Goal: Information Seeking & Learning: Compare options

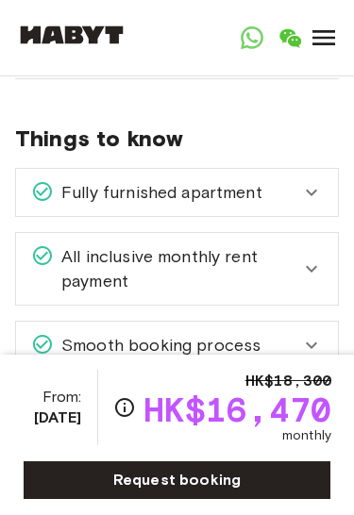
scroll to position [2658, 0]
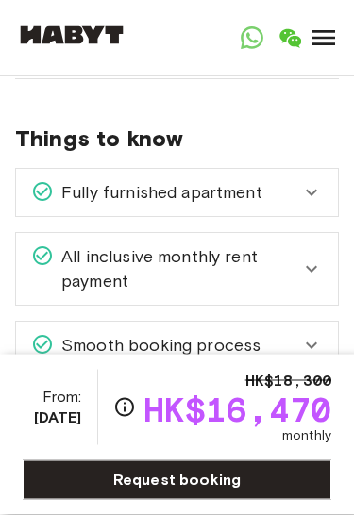
click at [321, 182] on icon at bounding box center [311, 193] width 23 height 23
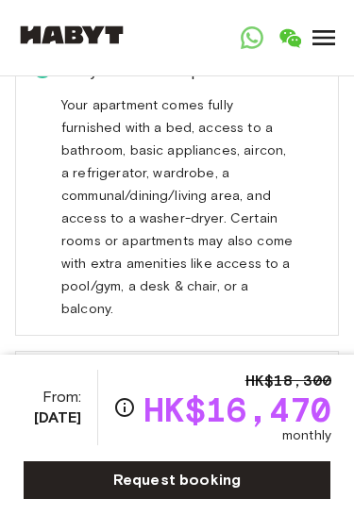
scroll to position [2780, 0]
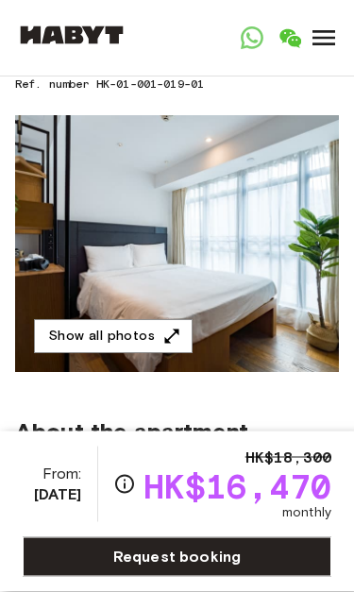
scroll to position [112, 0]
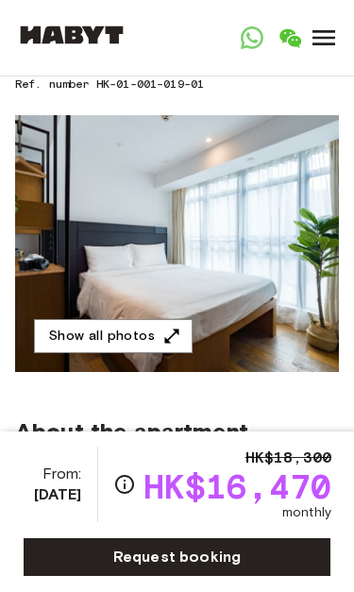
click at [168, 328] on icon "button" at bounding box center [171, 336] width 19 height 19
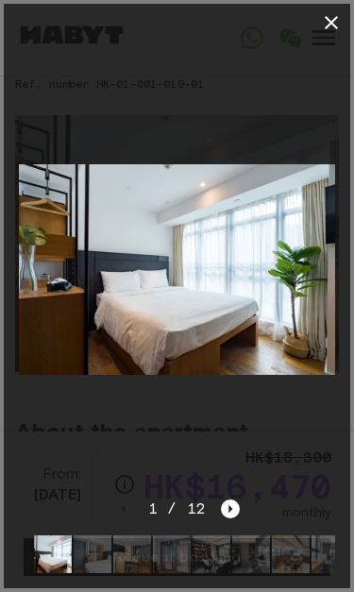
click at [232, 501] on icon "Next image" at bounding box center [230, 508] width 19 height 19
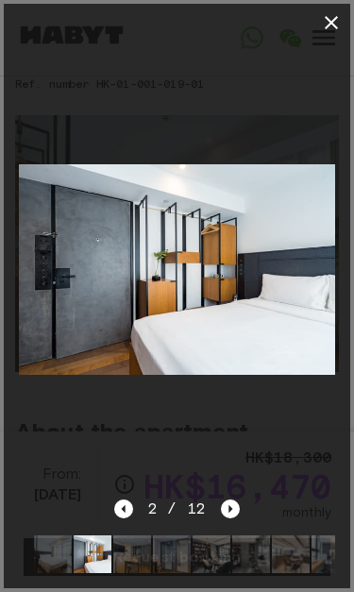
click at [239, 486] on div at bounding box center [177, 270] width 346 height 456
click at [236, 496] on div at bounding box center [177, 270] width 346 height 456
click at [226, 507] on icon "Next image" at bounding box center [230, 508] width 19 height 19
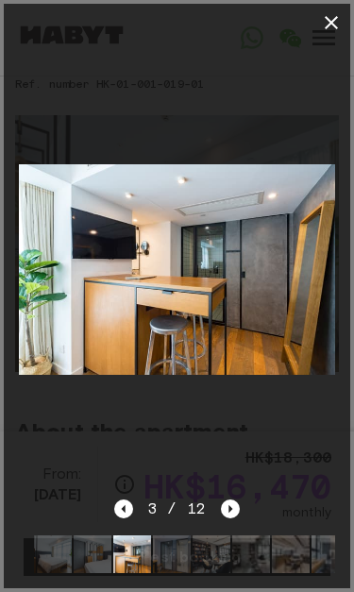
click at [239, 499] on div "3 / 12" at bounding box center [177, 542] width 346 height 91
click at [233, 509] on icon "Next image" at bounding box center [230, 508] width 19 height 19
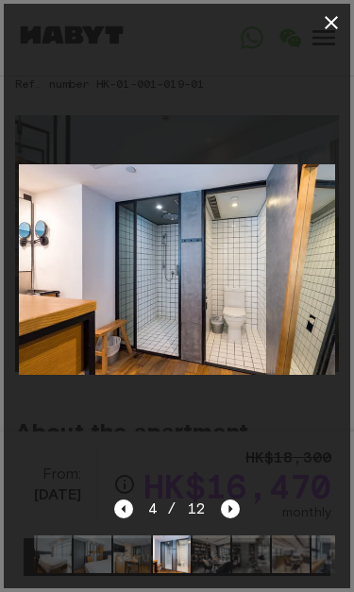
click at [236, 502] on icon "Next image" at bounding box center [230, 508] width 19 height 19
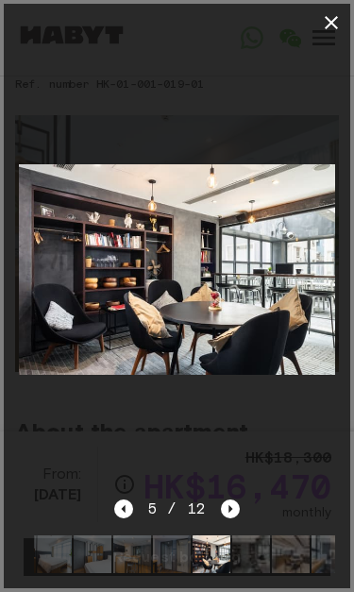
click at [236, 505] on icon "Next image" at bounding box center [230, 508] width 19 height 19
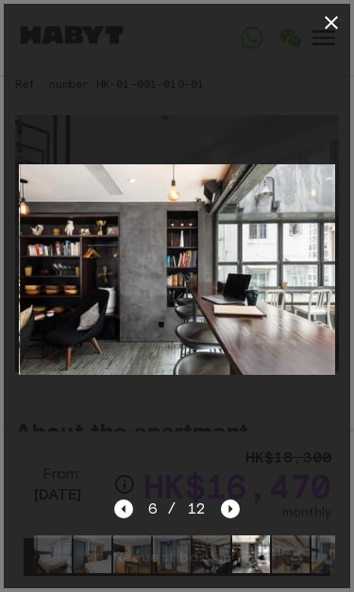
click at [238, 500] on icon "Next image" at bounding box center [230, 508] width 19 height 19
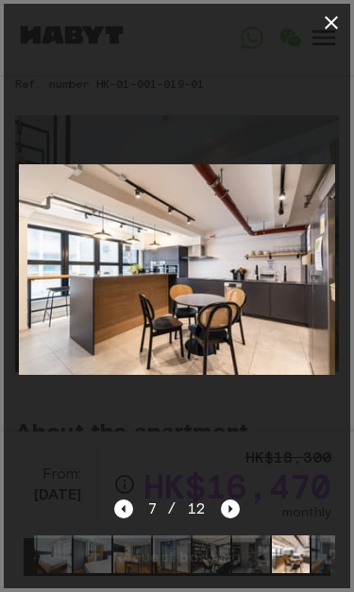
click at [231, 502] on icon "Next image" at bounding box center [230, 508] width 19 height 19
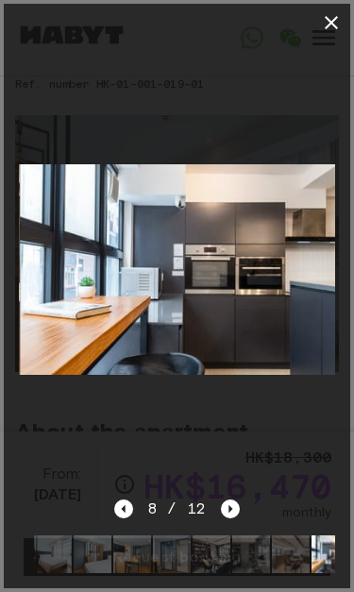
click at [228, 502] on icon "Next image" at bounding box center [230, 508] width 19 height 19
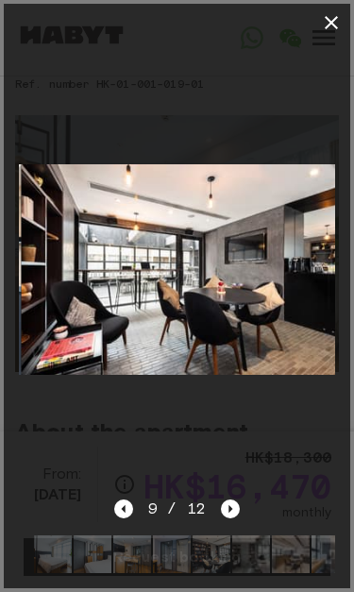
click at [225, 502] on icon "Next image" at bounding box center [230, 508] width 19 height 19
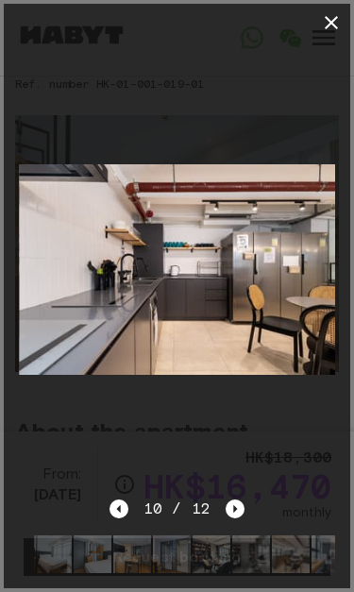
click at [337, 19] on icon "button" at bounding box center [331, 22] width 23 height 23
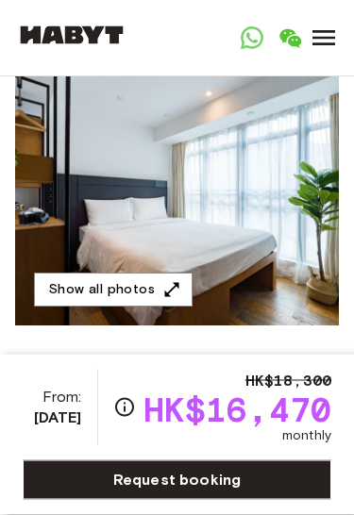
scroll to position [0, 0]
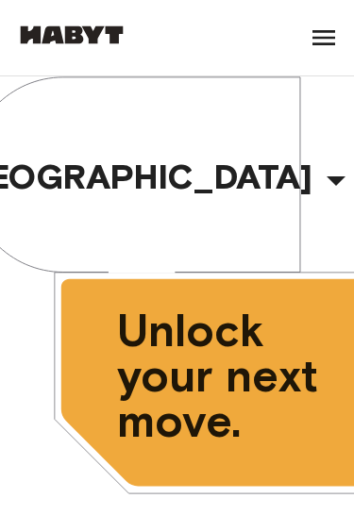
click at [313, 171] on icon "button" at bounding box center [335, 180] width 45 height 45
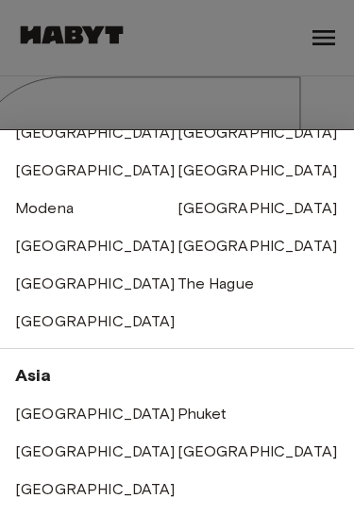
scroll to position [282, 0]
click at [76, 405] on link "[GEOGRAPHIC_DATA]" at bounding box center [95, 414] width 160 height 18
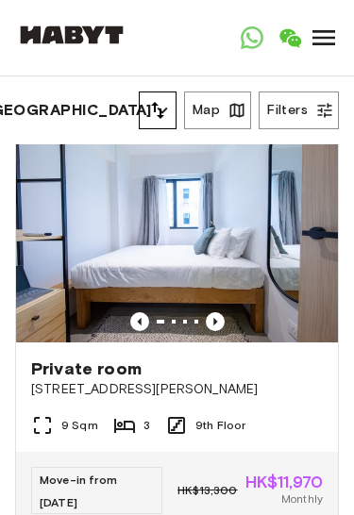
scroll to position [16, 0]
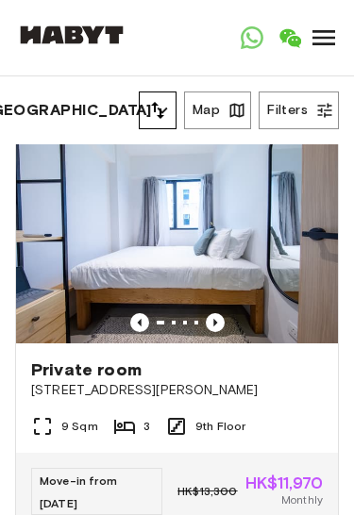
click at [271, 237] on img at bounding box center [177, 236] width 322 height 214
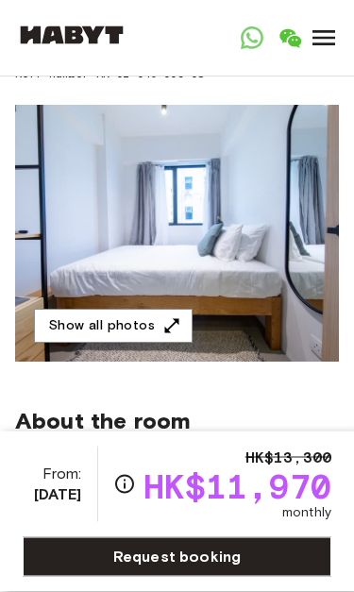
scroll to position [160, 0]
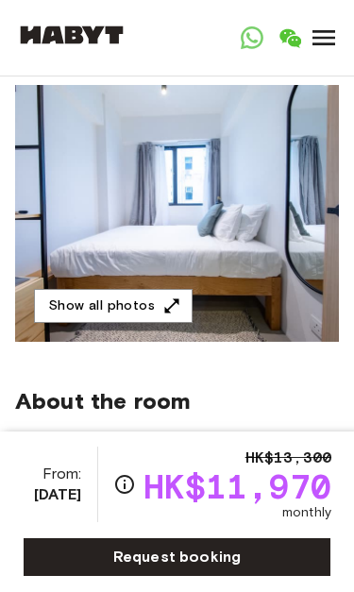
click at [162, 296] on icon "button" at bounding box center [171, 305] width 19 height 19
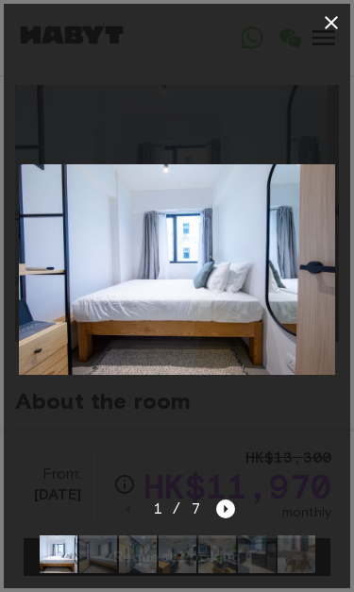
click at [316, 289] on img at bounding box center [177, 269] width 316 height 211
click at [219, 500] on icon "Next image" at bounding box center [225, 508] width 19 height 19
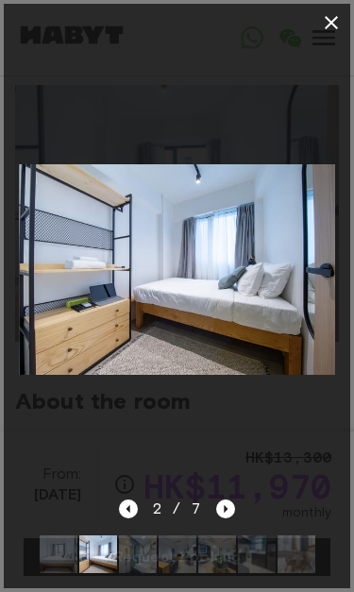
click at [218, 490] on div at bounding box center [177, 270] width 346 height 456
click at [228, 499] on icon "Next image" at bounding box center [225, 508] width 19 height 19
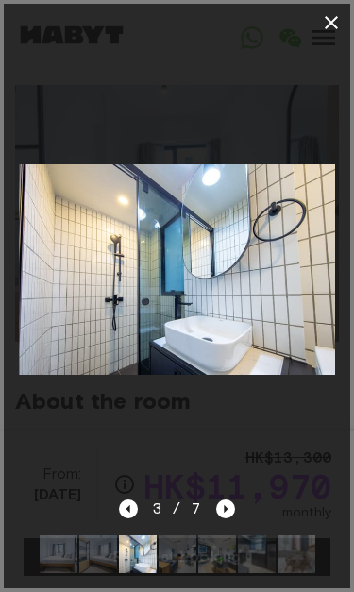
click at [226, 491] on div at bounding box center [177, 270] width 346 height 456
click at [228, 500] on icon "Next image" at bounding box center [225, 508] width 19 height 19
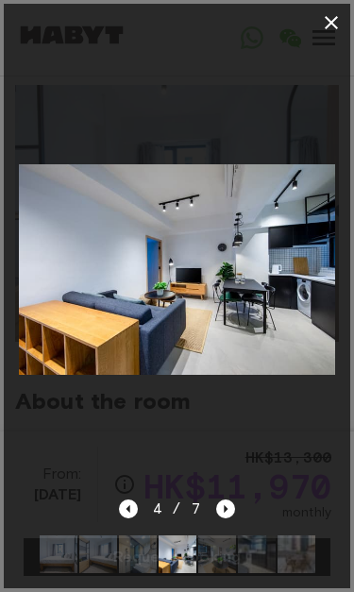
click at [221, 495] on div at bounding box center [177, 270] width 346 height 456
click at [232, 501] on icon "Next image" at bounding box center [225, 508] width 19 height 19
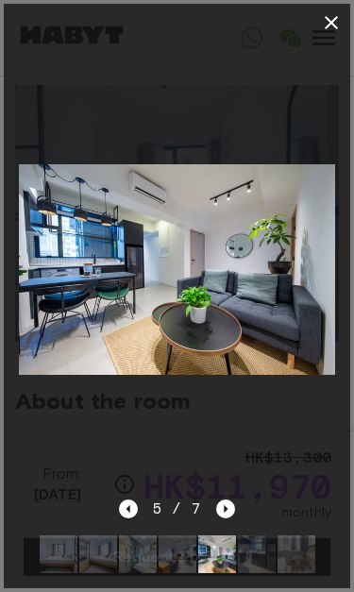
click at [226, 501] on icon "Next image" at bounding box center [225, 508] width 19 height 19
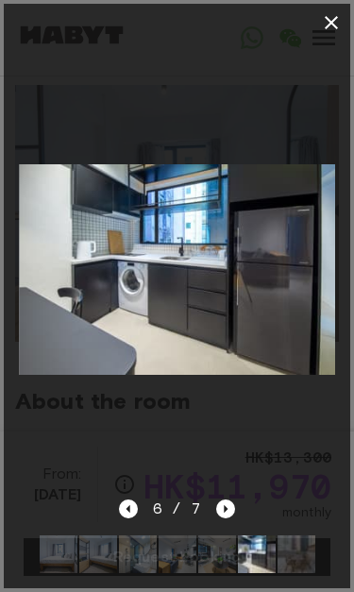
click at [227, 499] on icon "Next image" at bounding box center [225, 508] width 19 height 19
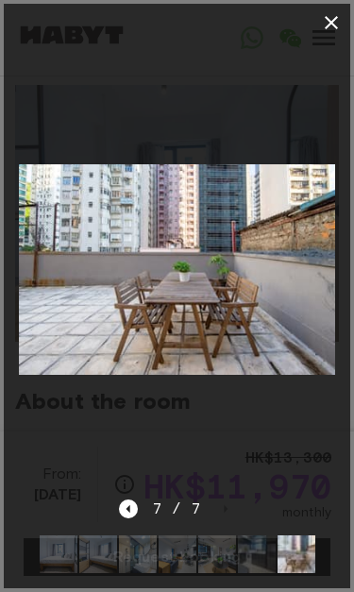
click at [227, 493] on div at bounding box center [177, 270] width 346 height 456
click at [325, 15] on icon "button" at bounding box center [331, 22] width 23 height 23
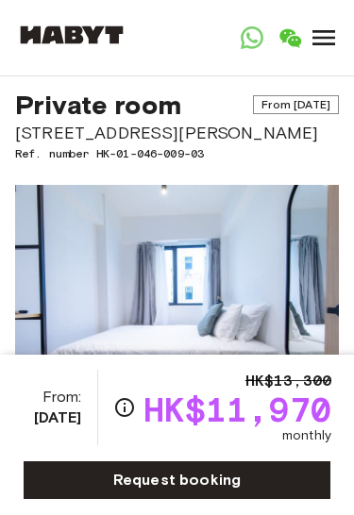
scroll to position [0, 0]
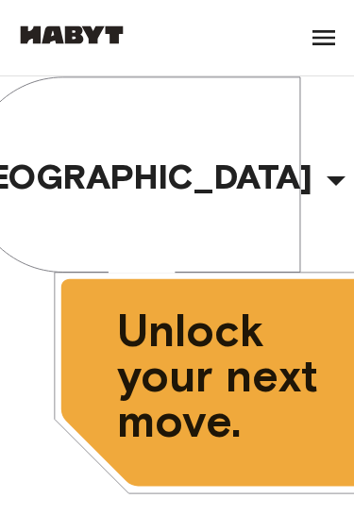
click at [313, 172] on icon "button" at bounding box center [335, 180] width 45 height 45
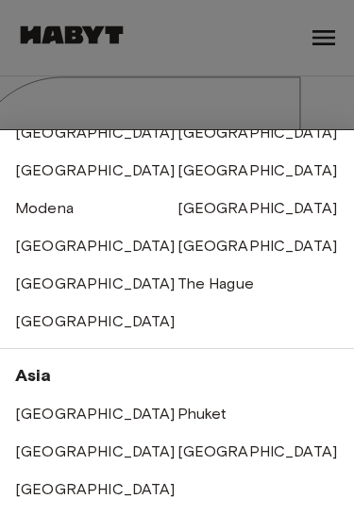
scroll to position [282, 0]
click at [76, 415] on link "[GEOGRAPHIC_DATA]" at bounding box center [95, 414] width 160 height 18
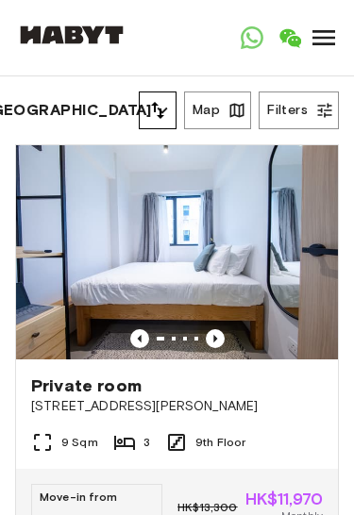
click at [100, 118] on button "[GEOGRAPHIC_DATA]" at bounding box center [77, 110] width 124 height 26
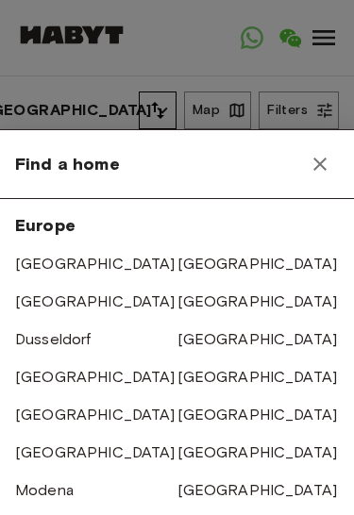
click at [99, 96] on div at bounding box center [177, 257] width 354 height 515
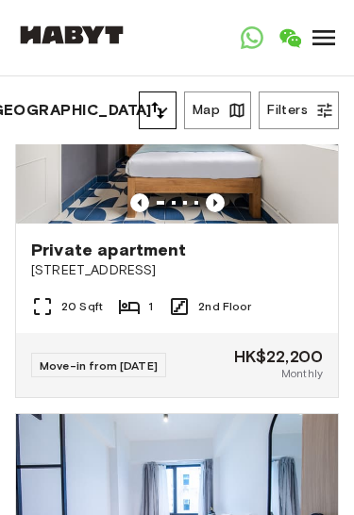
click at [162, 102] on icon "tune" at bounding box center [157, 110] width 23 height 23
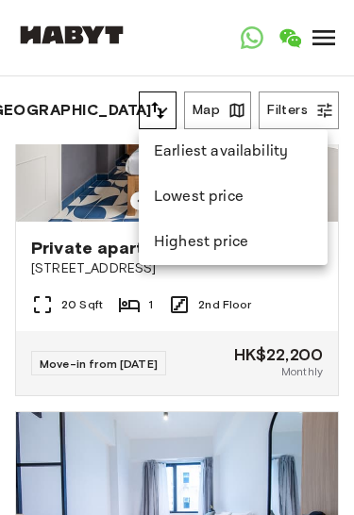
scroll to position [1381, 0]
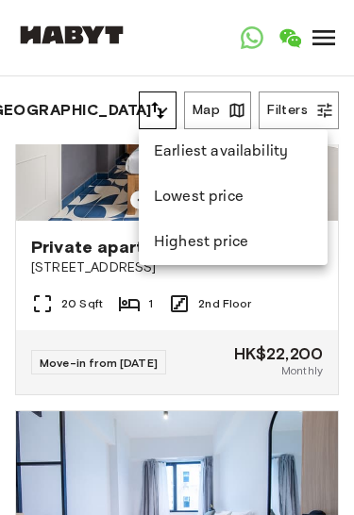
click at [236, 190] on li "Lowest price" at bounding box center [233, 197] width 189 height 45
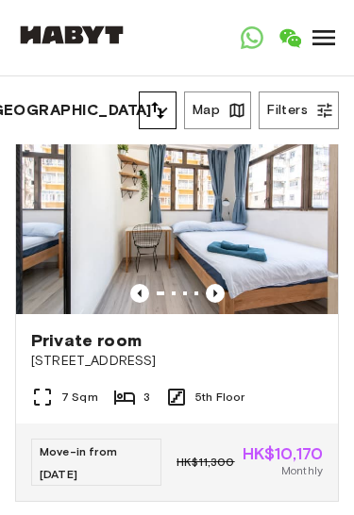
scroll to position [1290, 0]
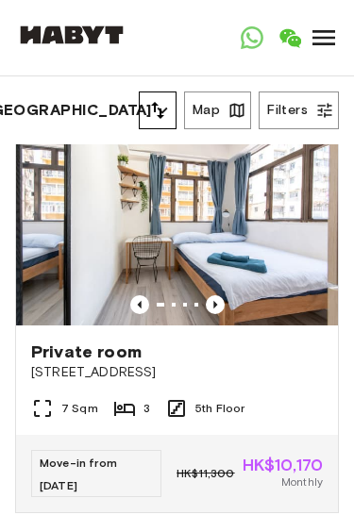
click at [268, 266] on img at bounding box center [177, 218] width 322 height 214
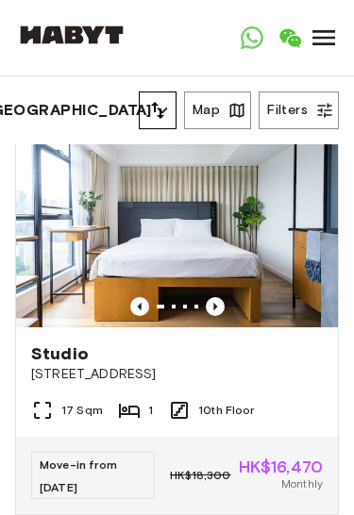
scroll to position [9189, 0]
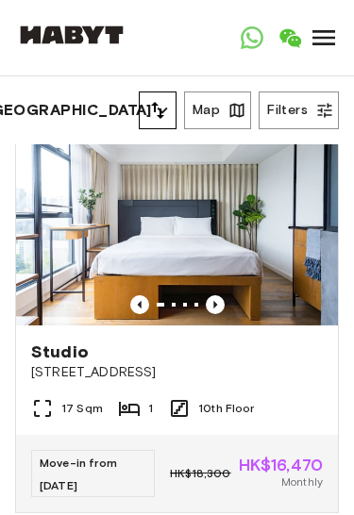
click at [254, 252] on img at bounding box center [177, 217] width 322 height 214
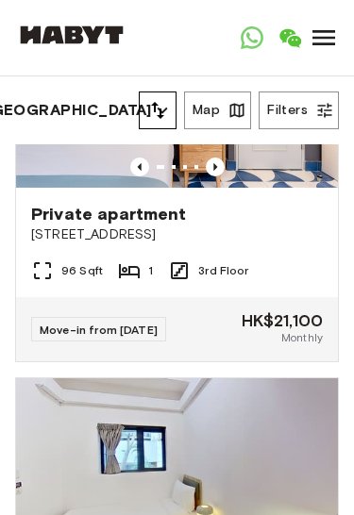
scroll to position [11800, 0]
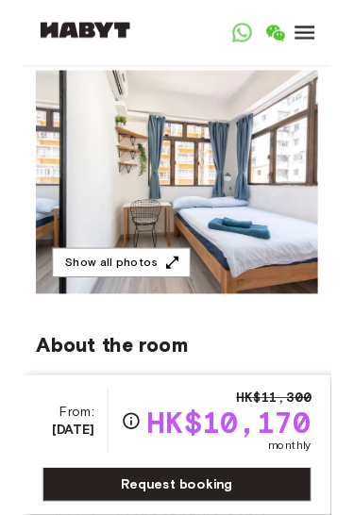
scroll to position [163, 0]
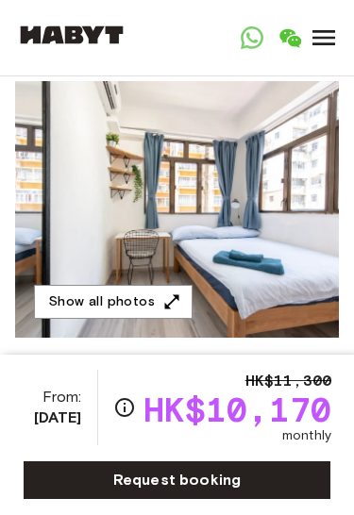
click at [165, 293] on icon "button" at bounding box center [171, 302] width 19 height 19
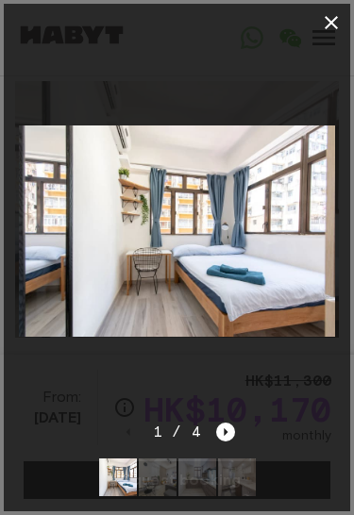
click at [221, 425] on icon "Next image" at bounding box center [225, 432] width 19 height 19
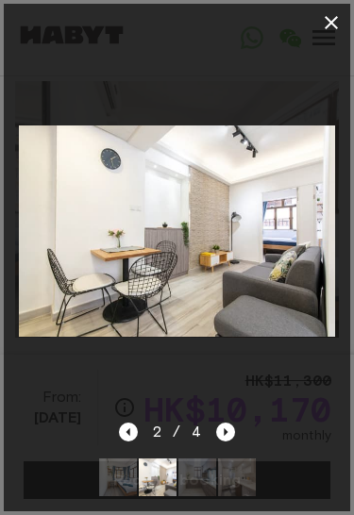
click at [230, 424] on icon "Next image" at bounding box center [225, 432] width 19 height 19
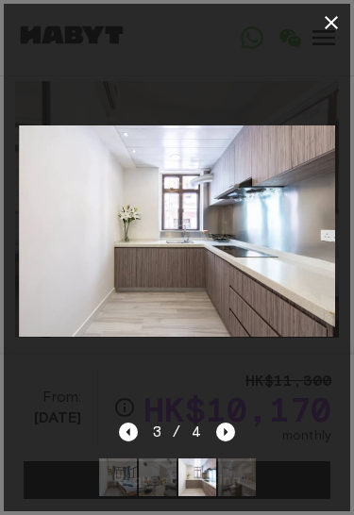
click at [228, 417] on div at bounding box center [177, 231] width 346 height 379
click at [223, 419] on div at bounding box center [177, 231] width 346 height 379
click at [221, 419] on div at bounding box center [177, 231] width 346 height 379
click at [230, 413] on div at bounding box center [177, 231] width 346 height 379
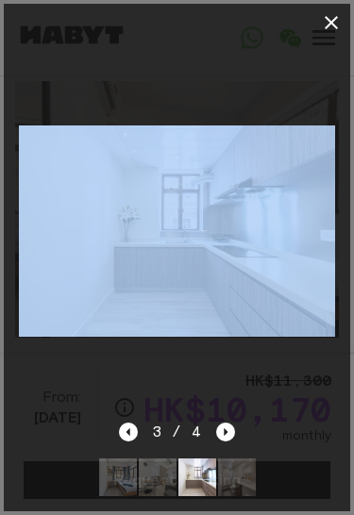
click at [226, 424] on icon "Next image" at bounding box center [225, 432] width 19 height 19
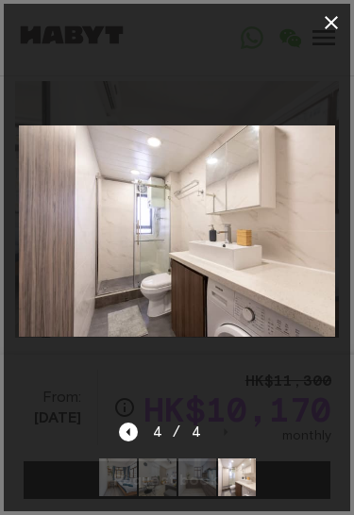
click at [233, 422] on div "4 / 4" at bounding box center [177, 432] width 116 height 23
click at [138, 425] on icon "Previous image" at bounding box center [128, 432] width 19 height 19
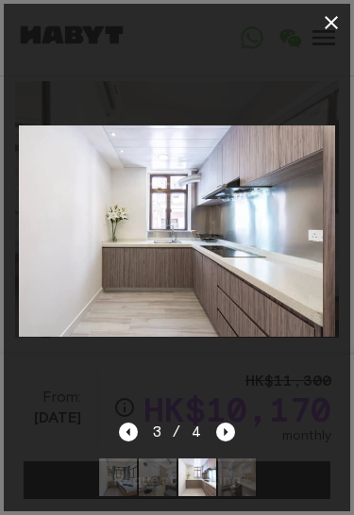
click at [136, 413] on div at bounding box center [177, 231] width 346 height 379
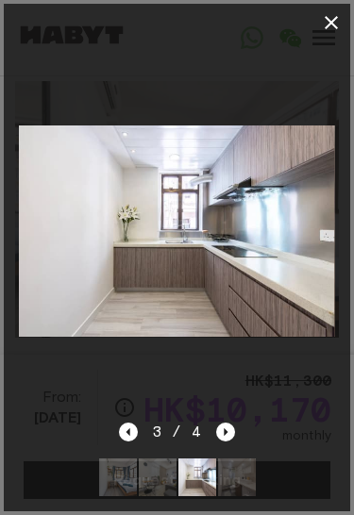
click at [121, 424] on icon "Previous image" at bounding box center [128, 432] width 19 height 19
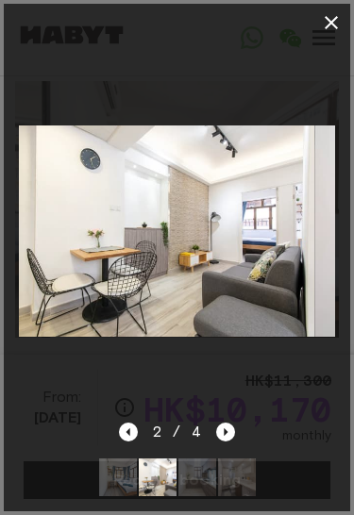
click at [125, 423] on icon "Previous image" at bounding box center [128, 432] width 19 height 19
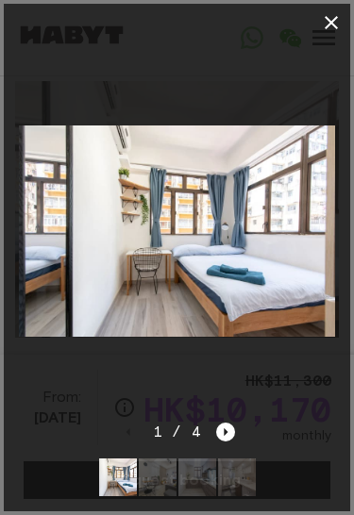
click at [335, 9] on button "button" at bounding box center [331, 23] width 38 height 38
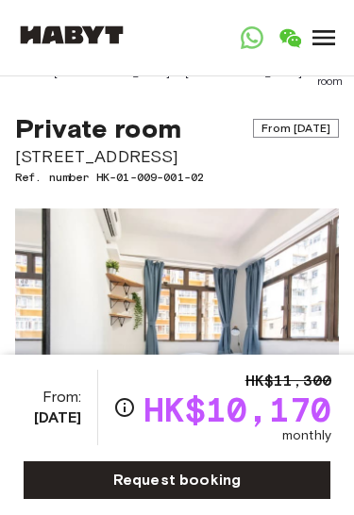
scroll to position [22, 0]
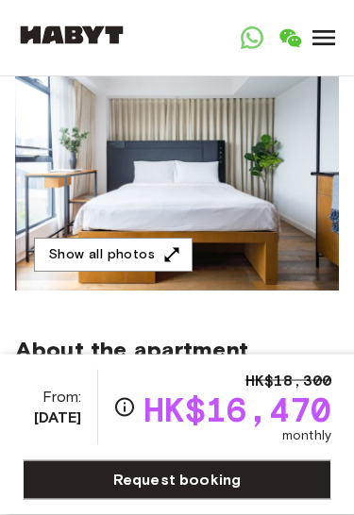
click at [167, 251] on icon "button" at bounding box center [171, 255] width 19 height 19
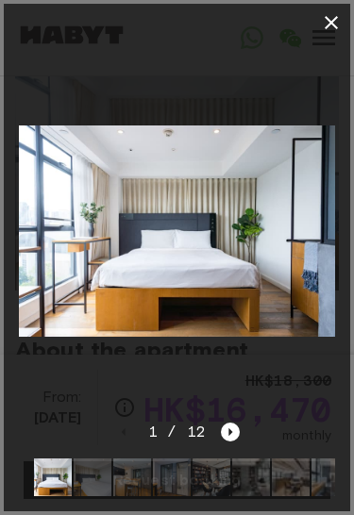
click at [238, 424] on icon "Next image" at bounding box center [230, 432] width 19 height 19
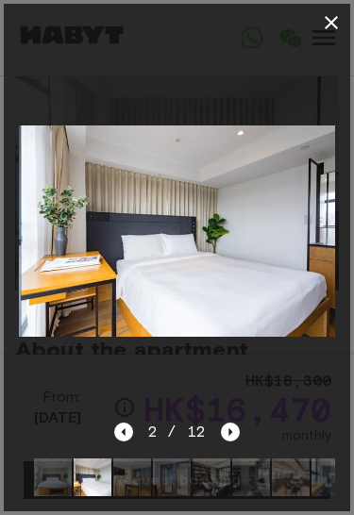
click at [234, 414] on div at bounding box center [177, 231] width 346 height 379
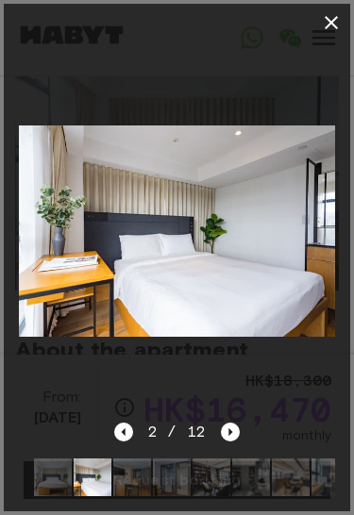
click at [237, 421] on div "2 / 12" at bounding box center [177, 432] width 126 height 23
click at [236, 425] on icon "Next image" at bounding box center [230, 432] width 19 height 19
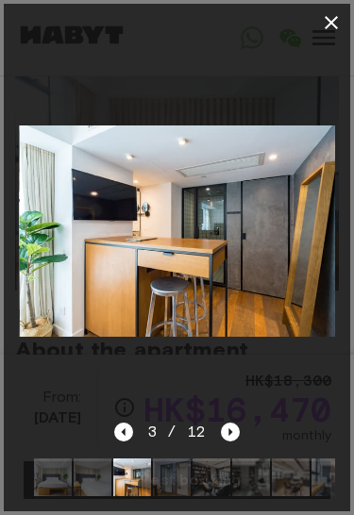
click at [237, 423] on icon "Next image" at bounding box center [230, 432] width 19 height 19
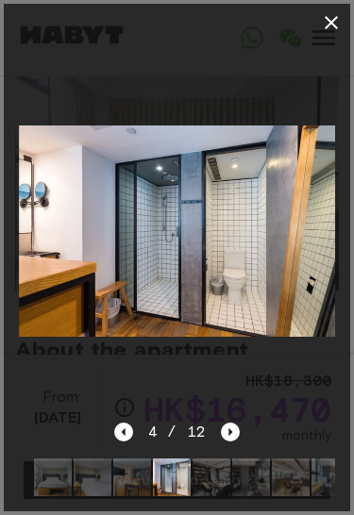
click at [233, 417] on div at bounding box center [177, 231] width 346 height 379
click at [231, 419] on div at bounding box center [177, 231] width 346 height 379
click at [328, 8] on button "button" at bounding box center [331, 23] width 38 height 38
